Goal: Information Seeking & Learning: Learn about a topic

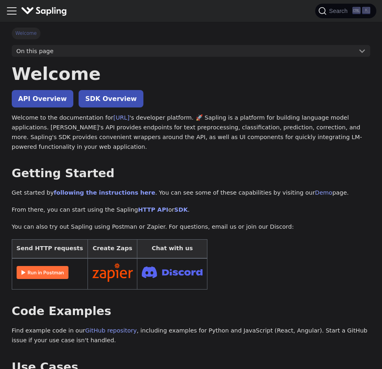
click at [15, 11] on icon "Toggle navigation bar" at bounding box center [11, 11] width 9 height 6
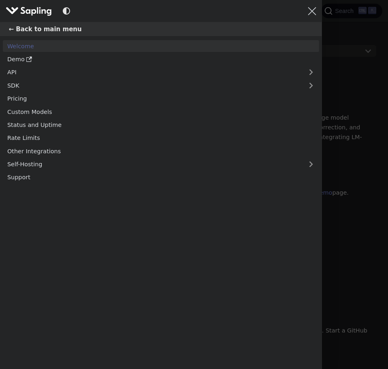
click at [15, 11] on img "Main" at bounding box center [29, 11] width 46 height 12
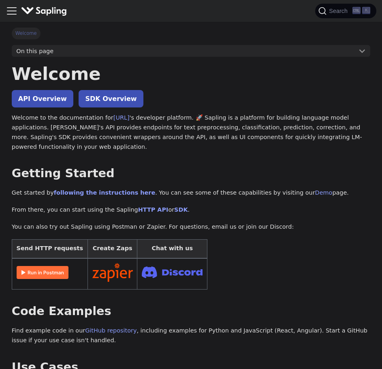
click at [16, 12] on icon "Toggle navigation bar" at bounding box center [12, 11] width 12 height 12
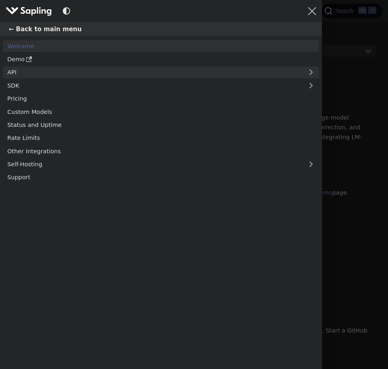
click at [22, 69] on link "API" at bounding box center [153, 73] width 300 height 12
